Goal: Transaction & Acquisition: Book appointment/travel/reservation

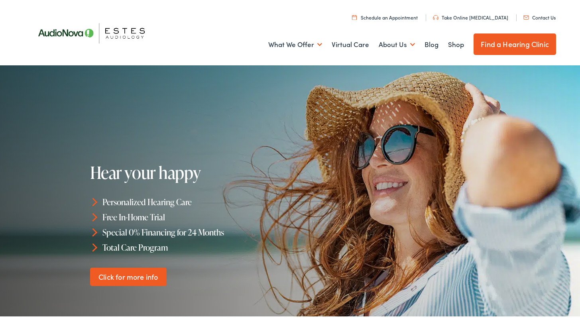
click at [508, 46] on link "Find a Hearing Clinic" at bounding box center [514, 43] width 82 height 22
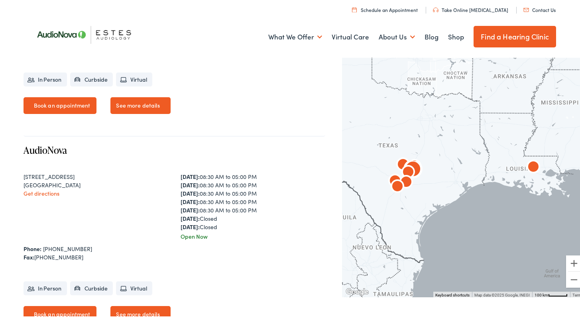
scroll to position [349, 0]
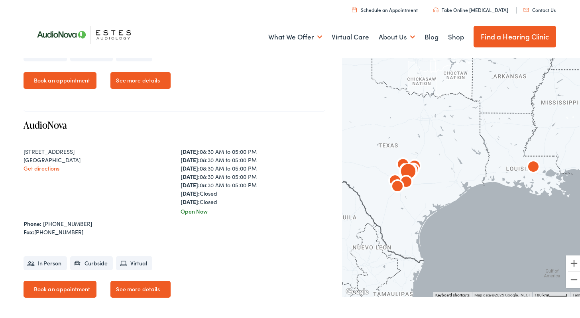
click at [240, 188] on div "Monday: 08:30 AM to 05:00 PM Tuesday: 08:30 AM to 05:00 PM Wednesday: 08:30 AM …" at bounding box center [252, 175] width 145 height 59
click at [65, 286] on link "Book an appointment" at bounding box center [60, 287] width 73 height 17
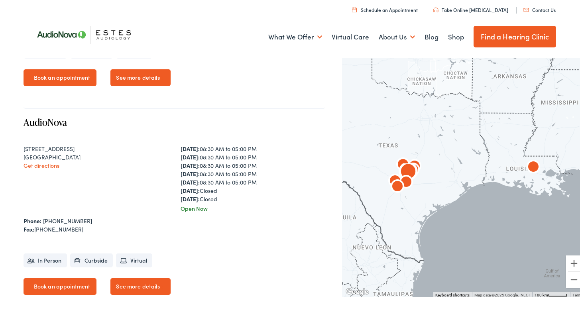
scroll to position [364, 0]
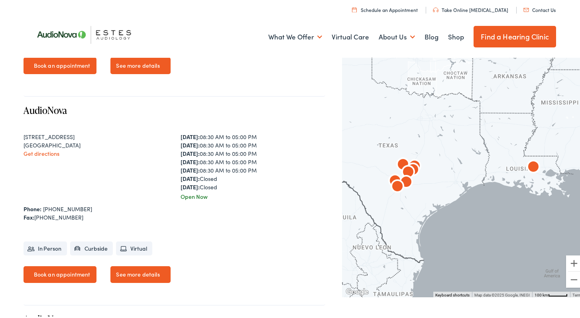
click at [492, 38] on link "Find a Hearing Clinic" at bounding box center [514, 35] width 82 height 22
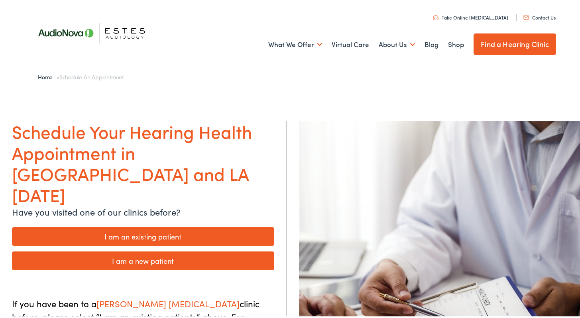
click at [117, 250] on link "I am a new patient" at bounding box center [143, 259] width 262 height 19
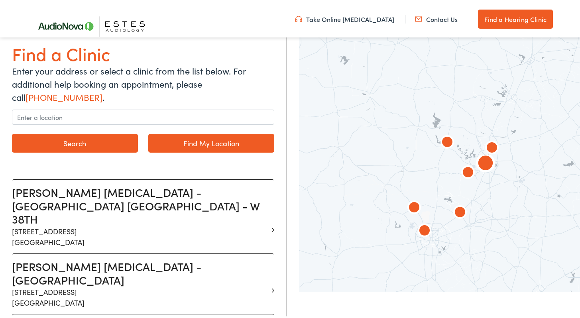
scroll to position [152, 0]
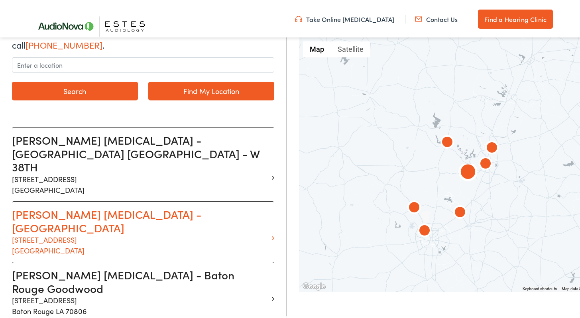
click at [70, 233] on p "[STREET_ADDRESS]" at bounding box center [140, 244] width 256 height 22
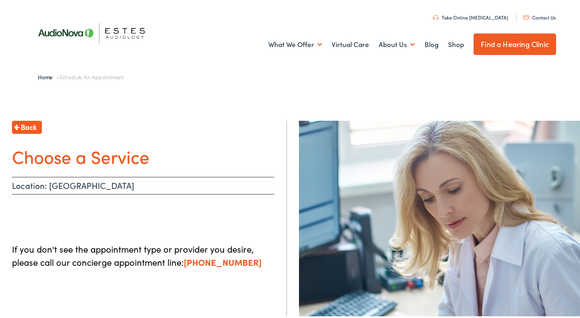
click at [28, 125] on span "Back" at bounding box center [29, 125] width 16 height 11
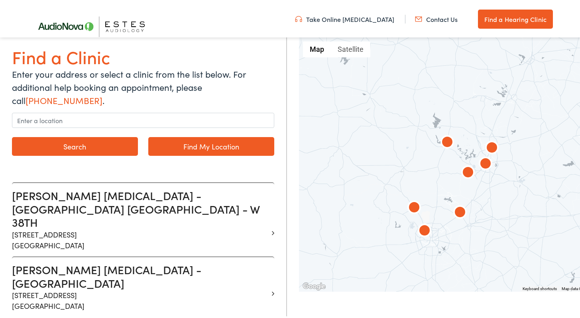
scroll to position [232, 0]
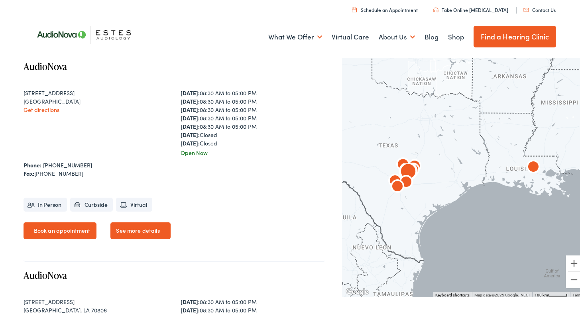
scroll to position [399, 0]
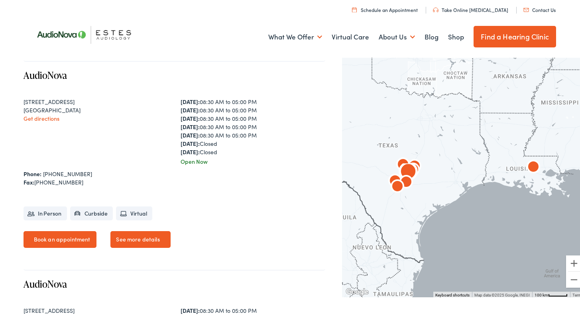
click at [37, 118] on link "Get directions" at bounding box center [42, 117] width 36 height 8
